Goal: Information Seeking & Learning: Learn about a topic

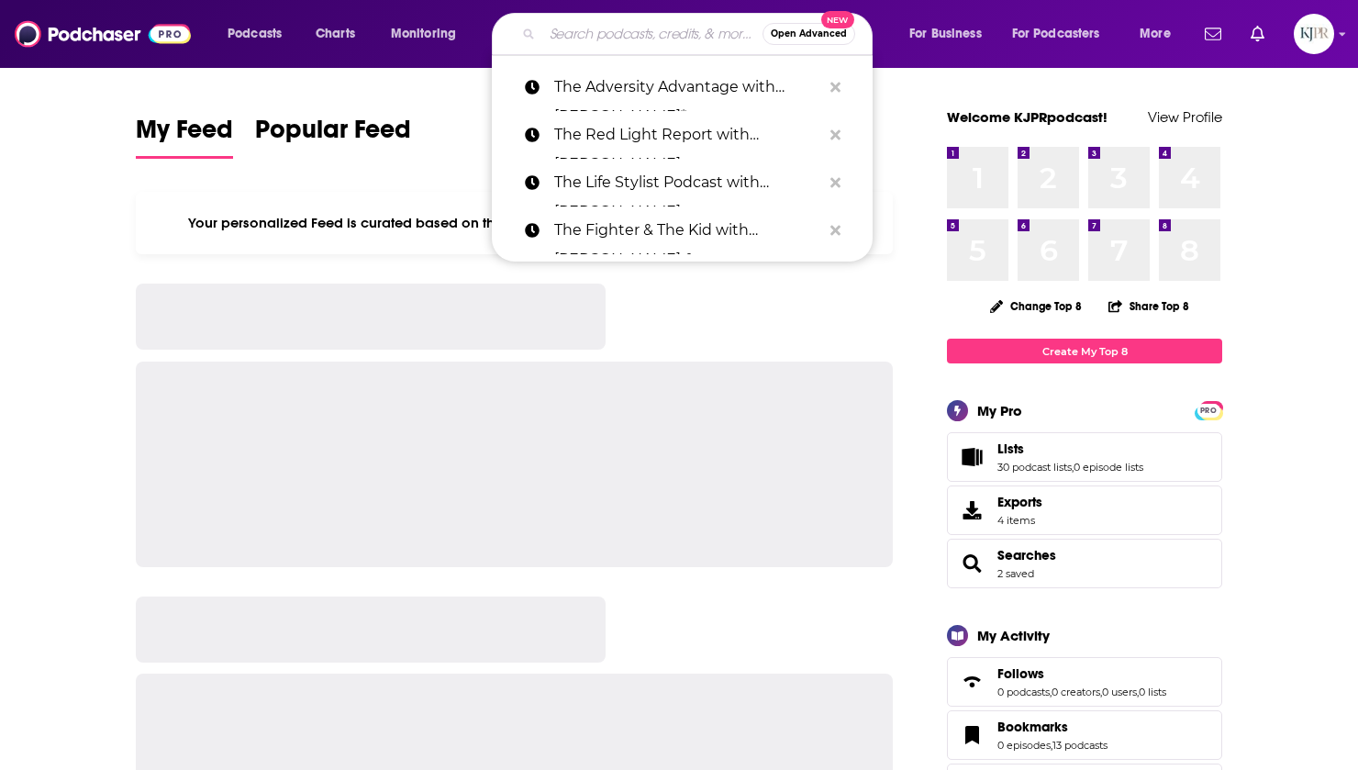
click at [610, 34] on input "Search podcasts, credits, & more..." at bounding box center [652, 33] width 220 height 29
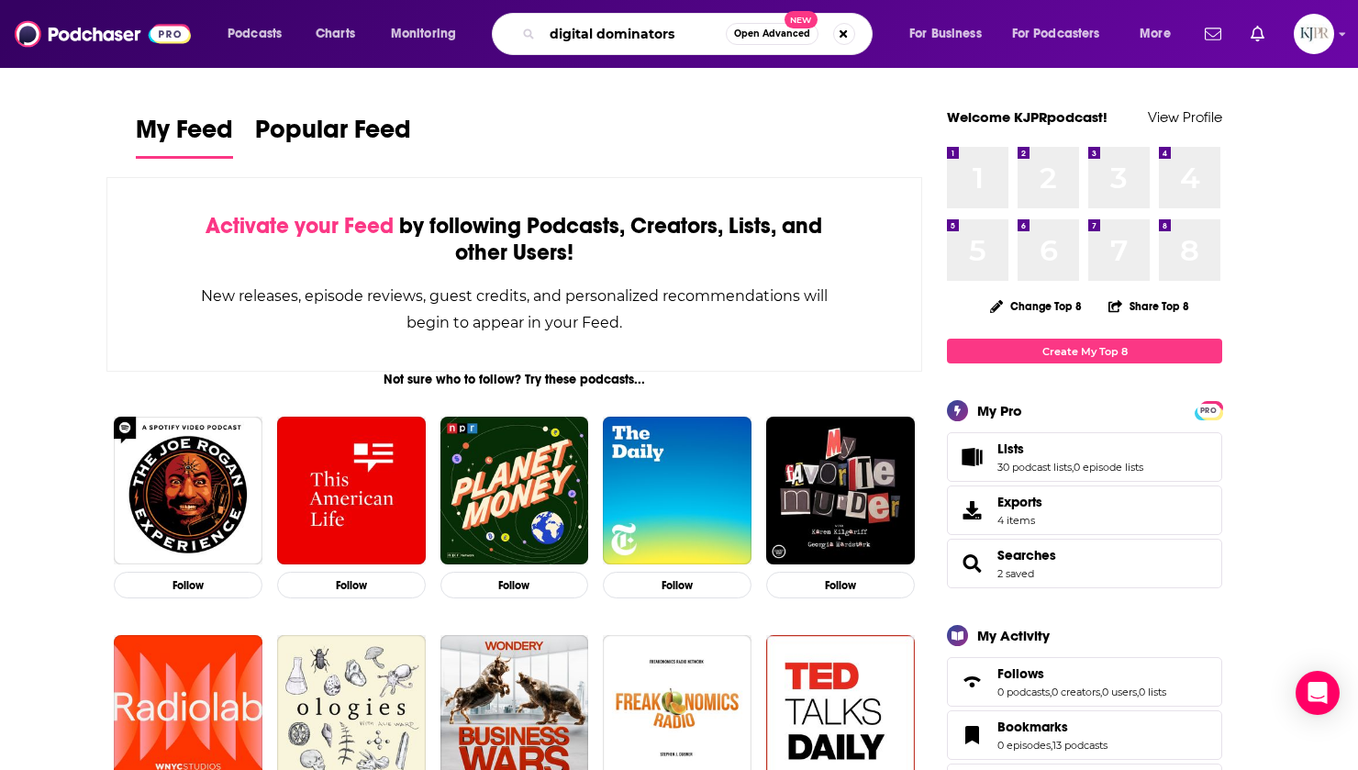
type input "digital dominators"
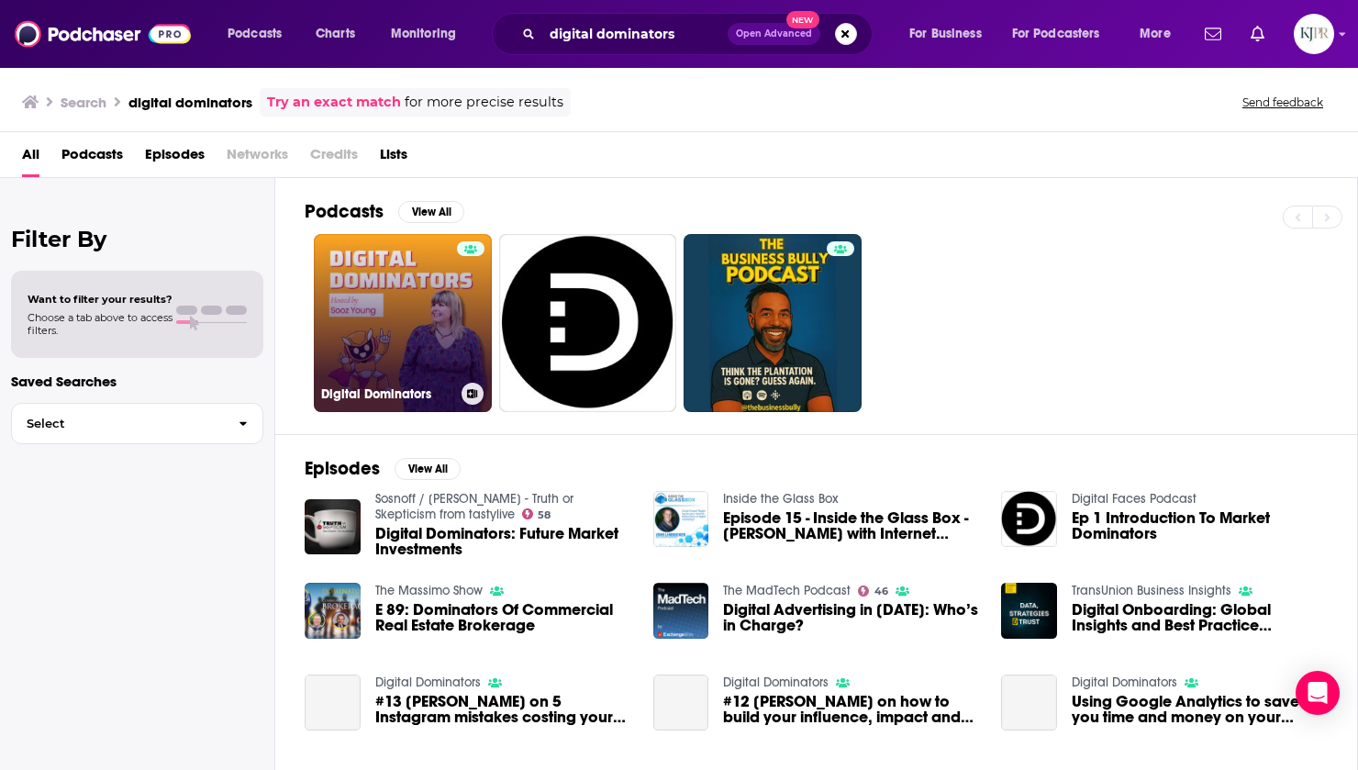
click at [405, 292] on link "Digital Dominators" at bounding box center [403, 323] width 178 height 178
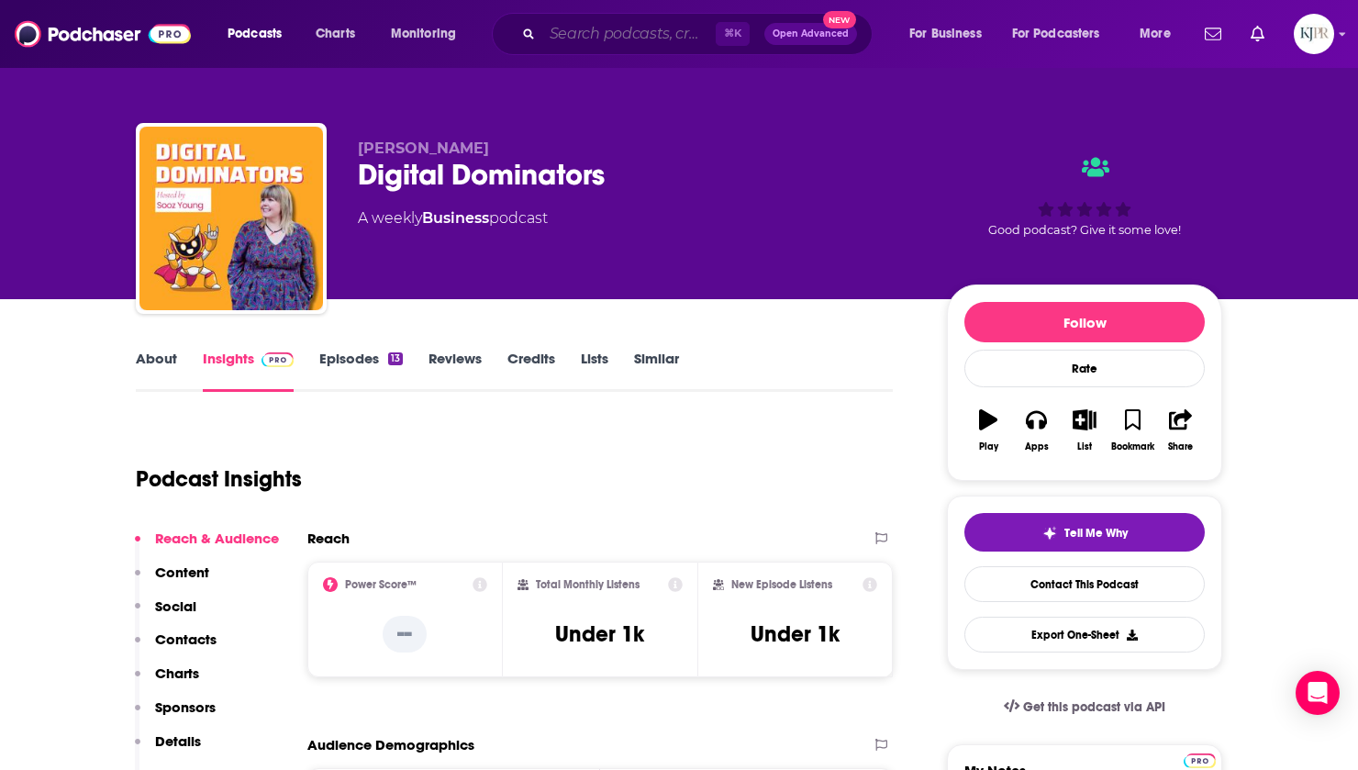
click at [568, 39] on input "Search podcasts, credits, & more..." at bounding box center [628, 33] width 173 height 29
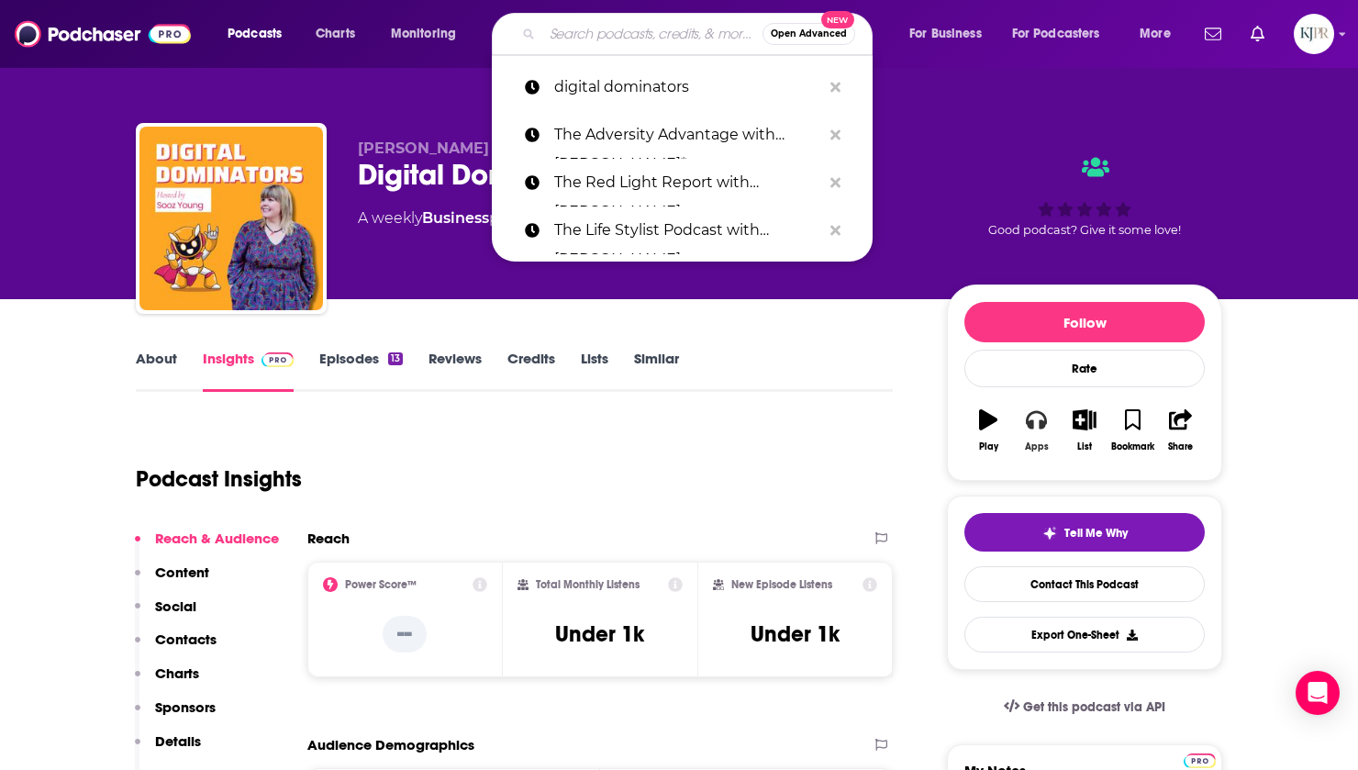
click at [1038, 441] on div "Apps" at bounding box center [1037, 446] width 24 height 11
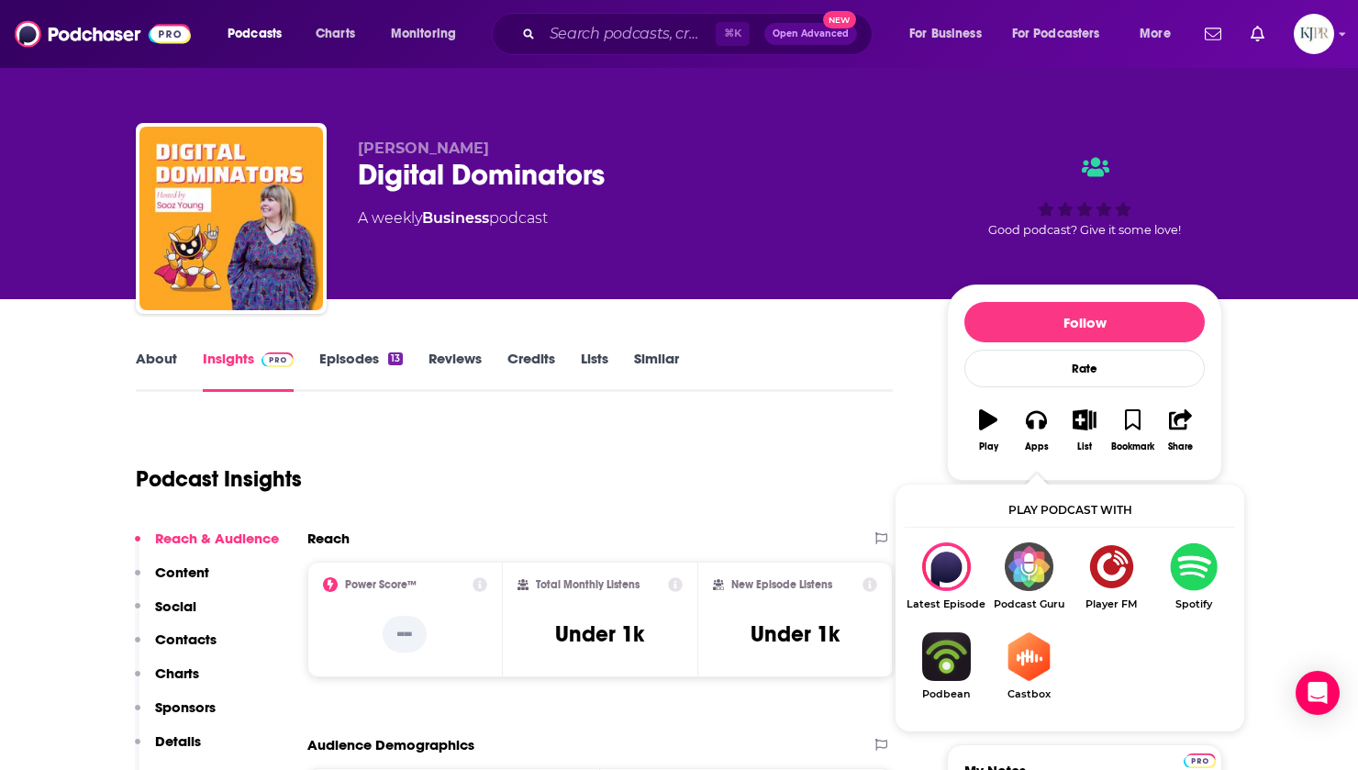
click at [1181, 569] on img "Show Listen On dropdown" at bounding box center [1193, 566] width 83 height 49
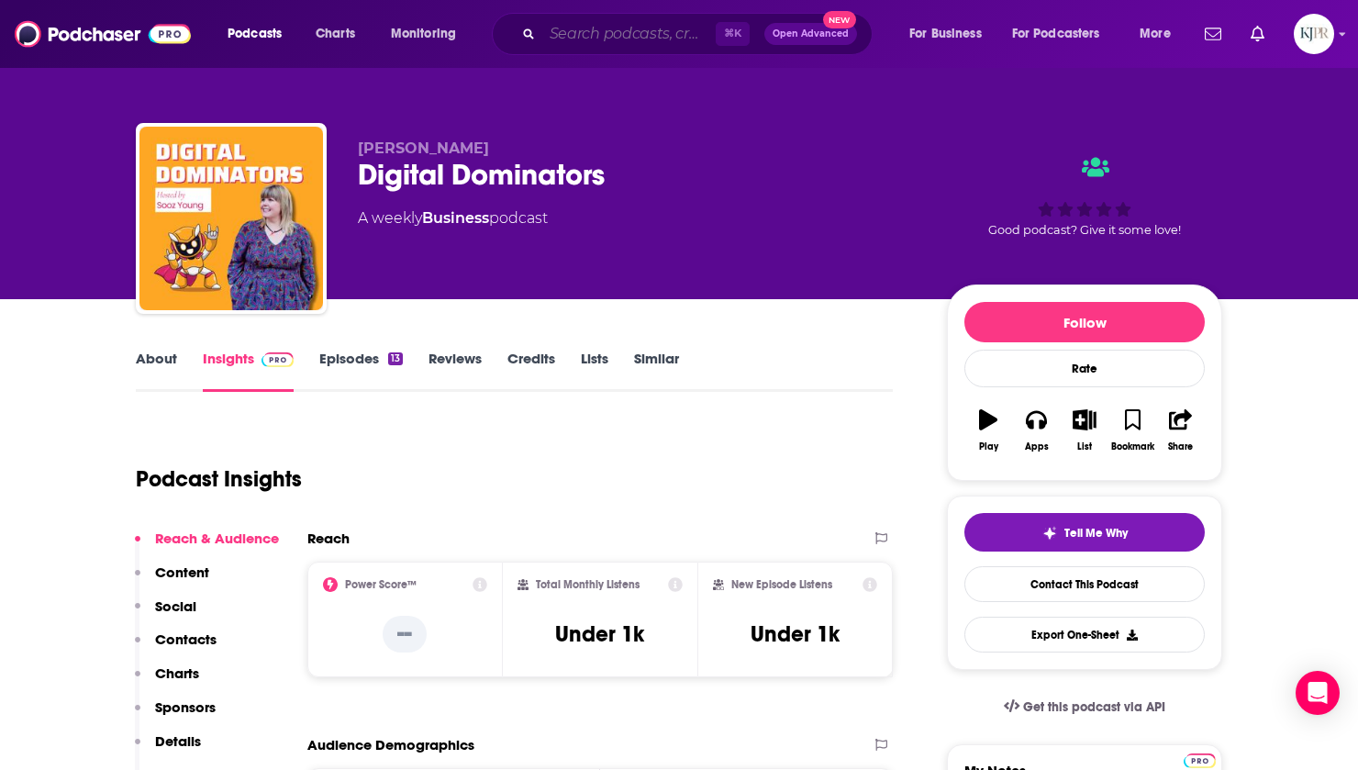
click at [596, 42] on input "Search podcasts, credits, & more..." at bounding box center [628, 33] width 173 height 29
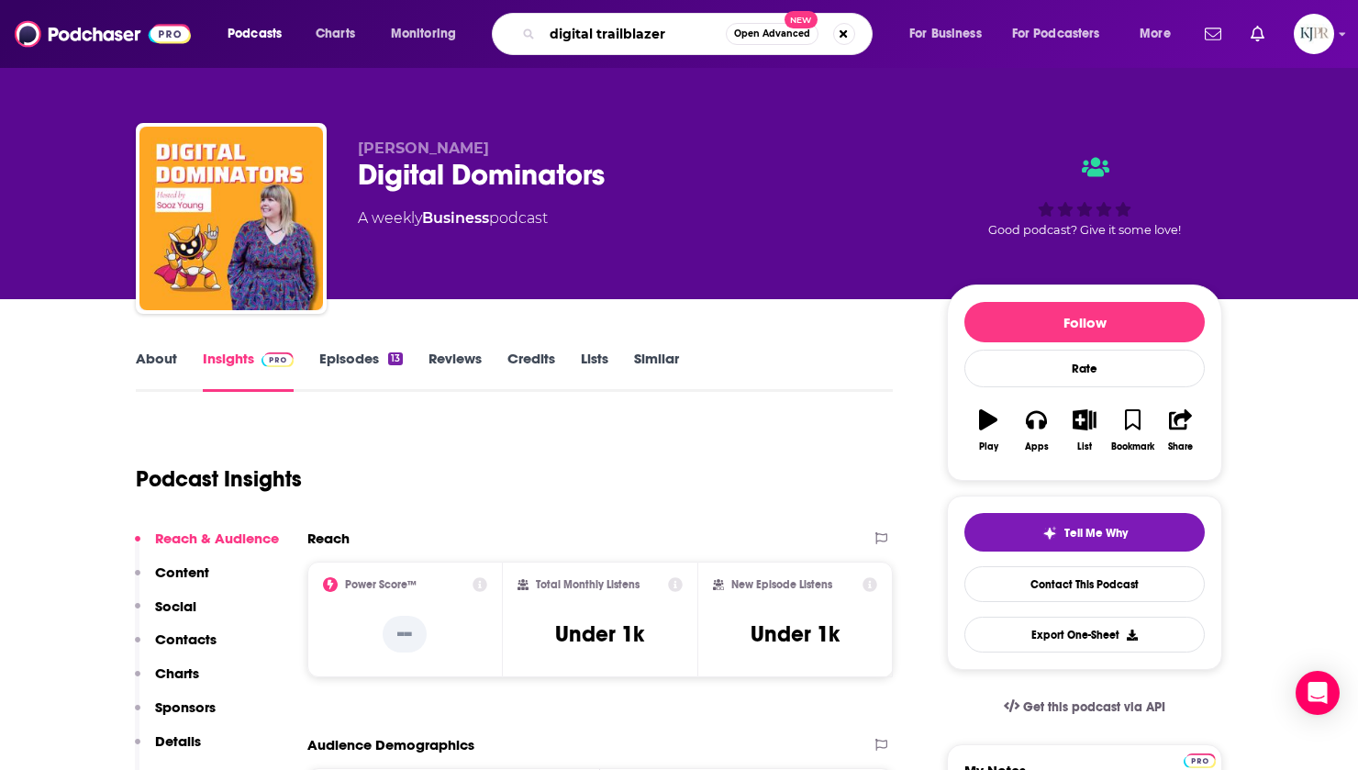
type input "digital trailblazers"
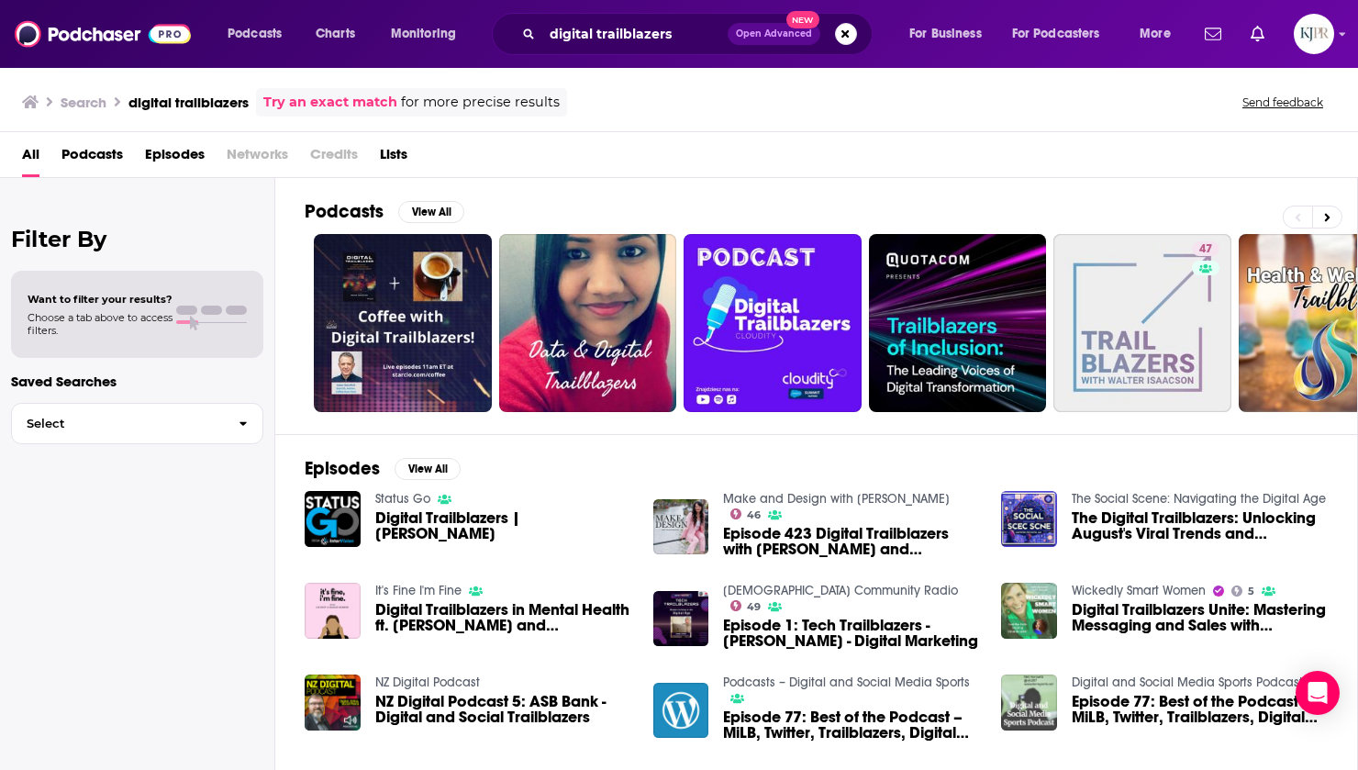
click at [89, 157] on span "Podcasts" at bounding box center [91, 158] width 61 height 38
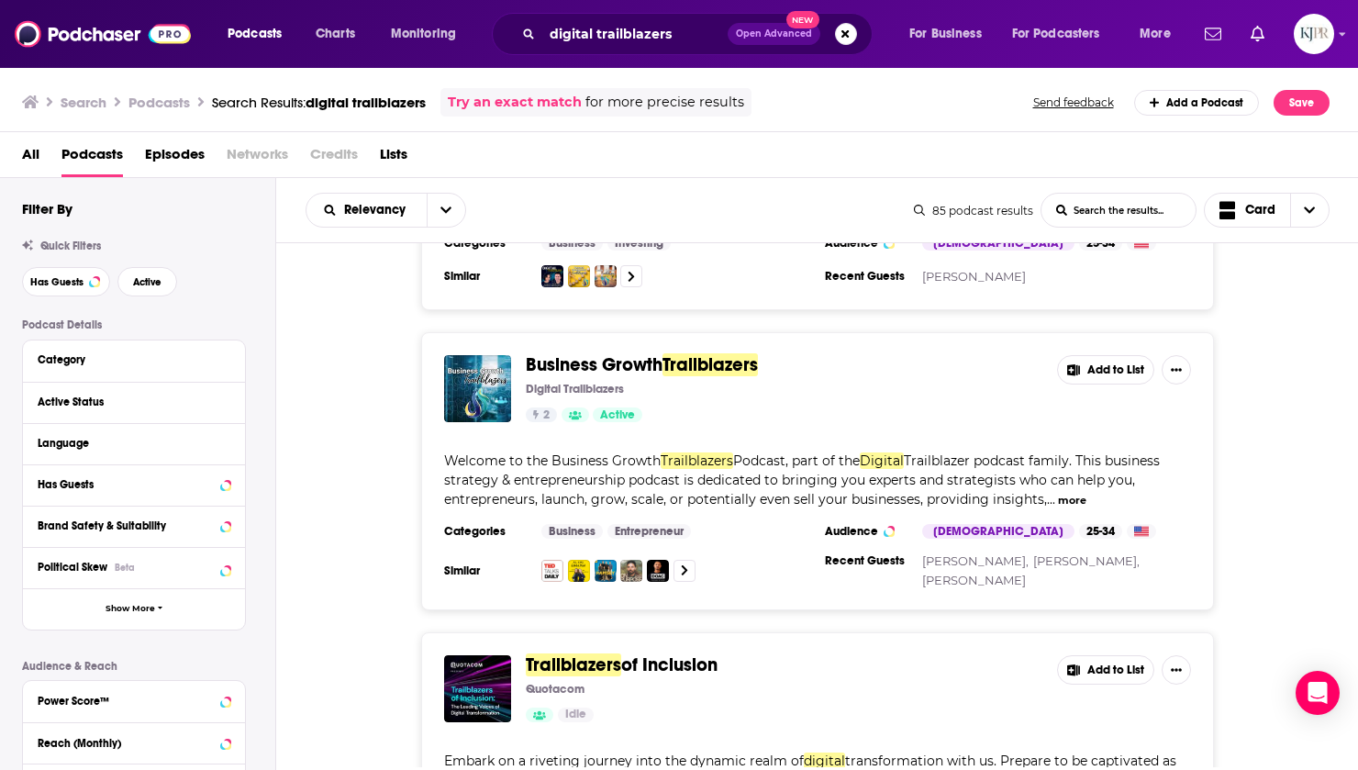
scroll to position [1868, 0]
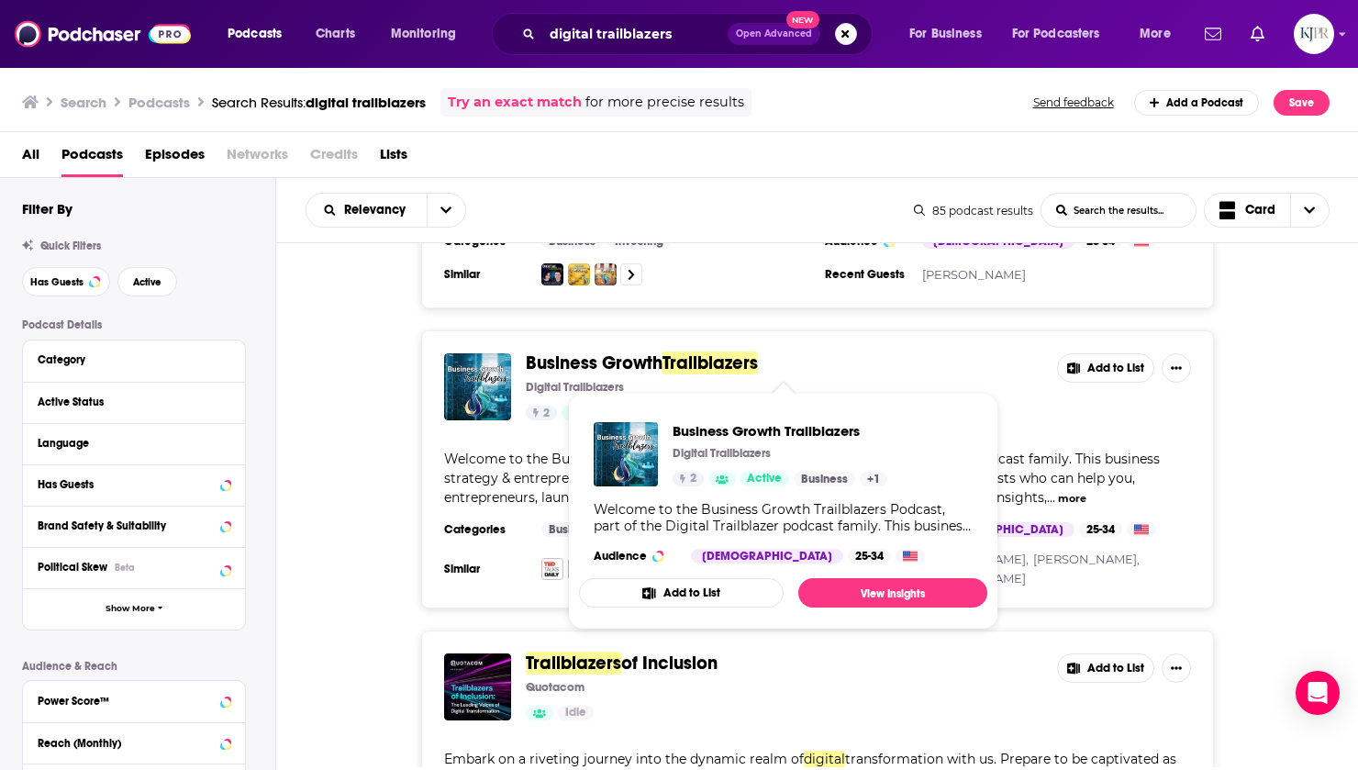
click at [618, 368] on span "Business Growth" at bounding box center [594, 362] width 137 height 23
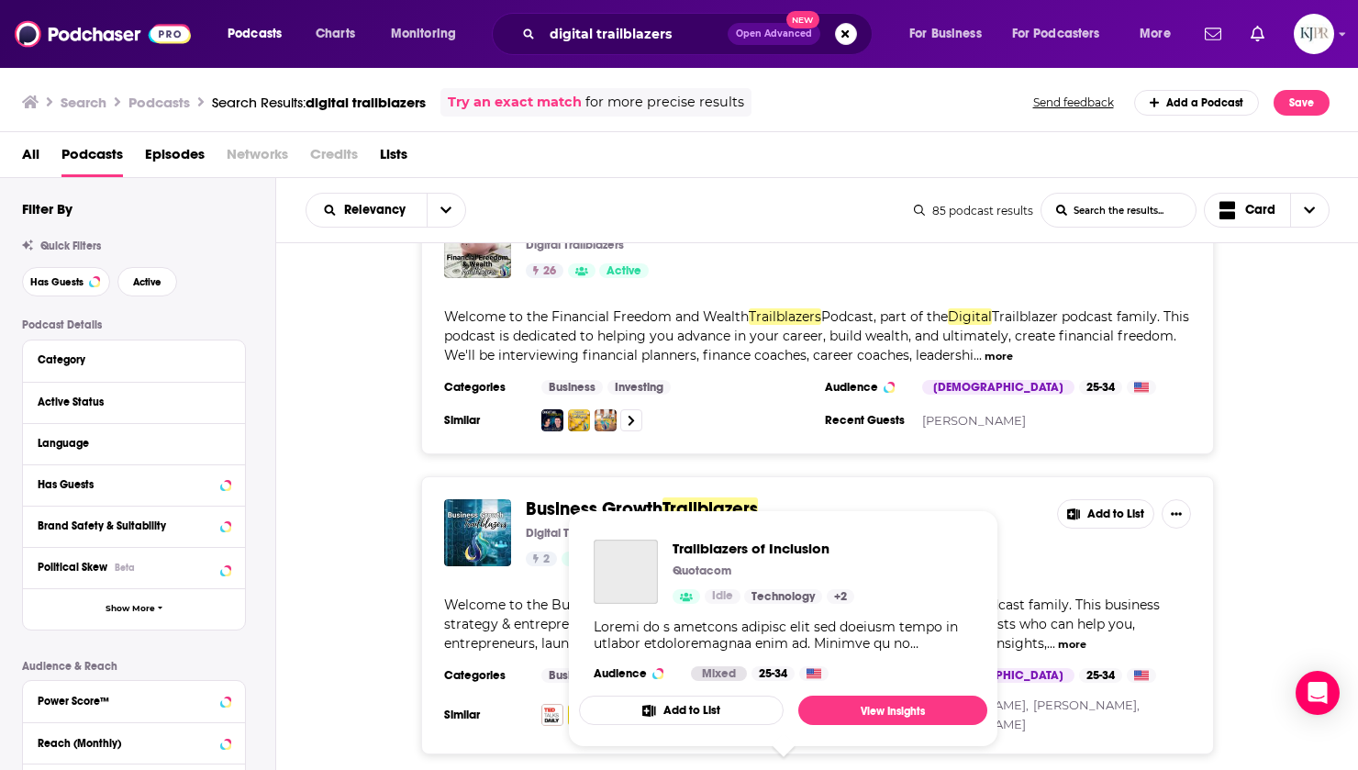
scroll to position [1622, 0]
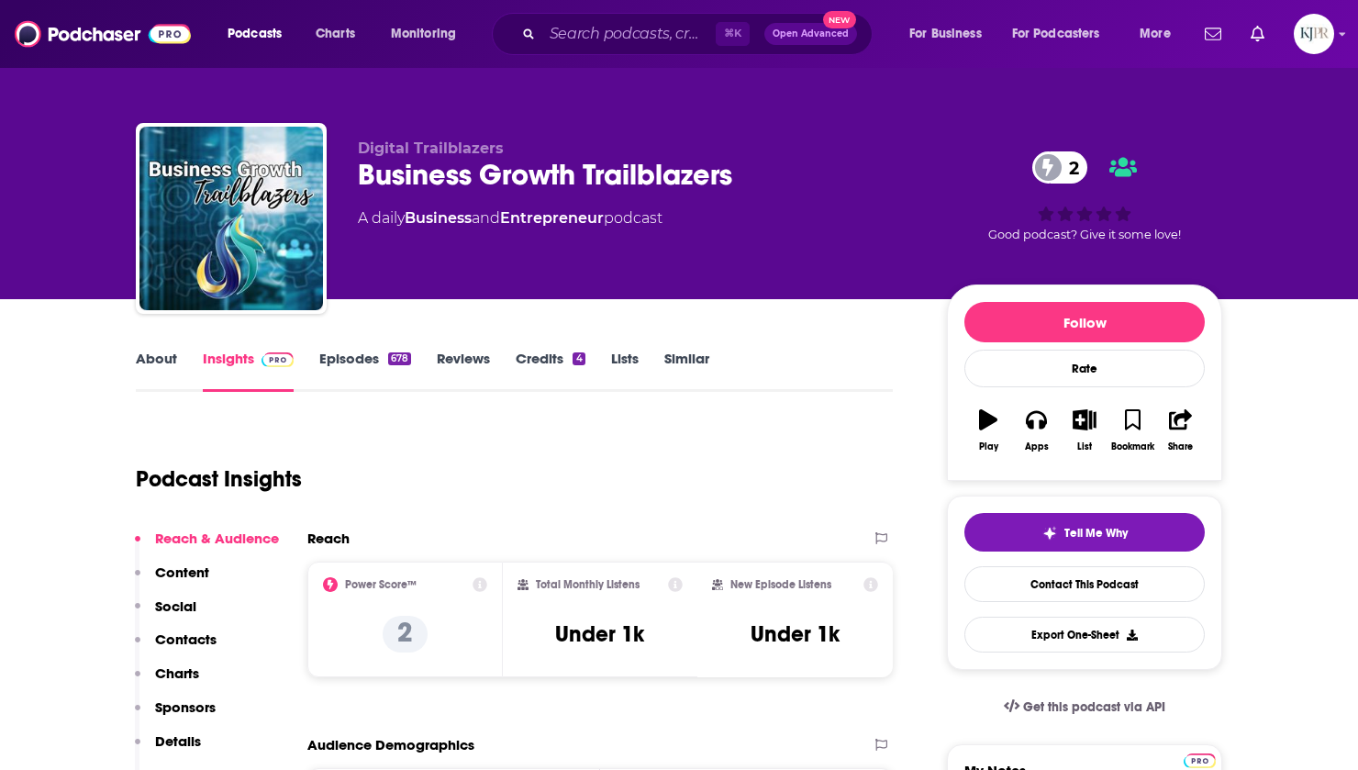
click at [472, 150] on span "Digital Trailblazers" at bounding box center [431, 147] width 146 height 17
